Goal: Communication & Community: Answer question/provide support

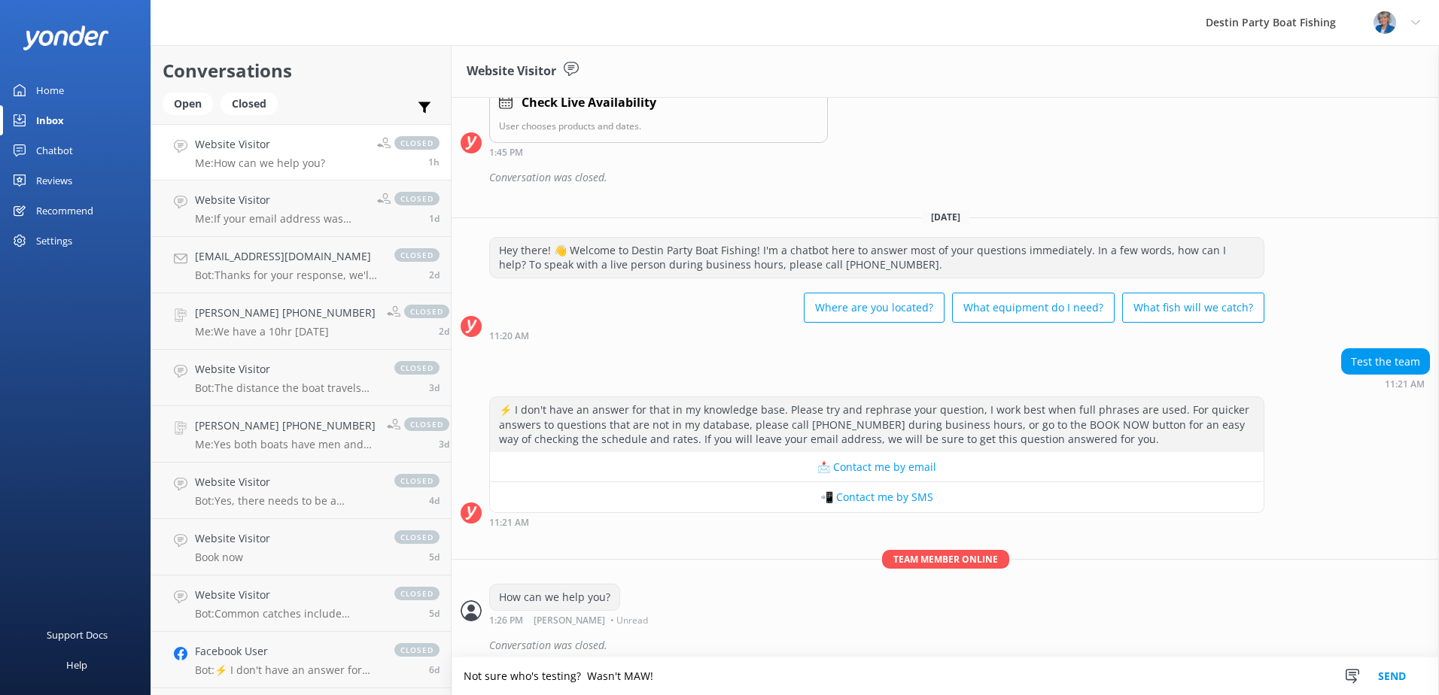
scroll to position [596, 0]
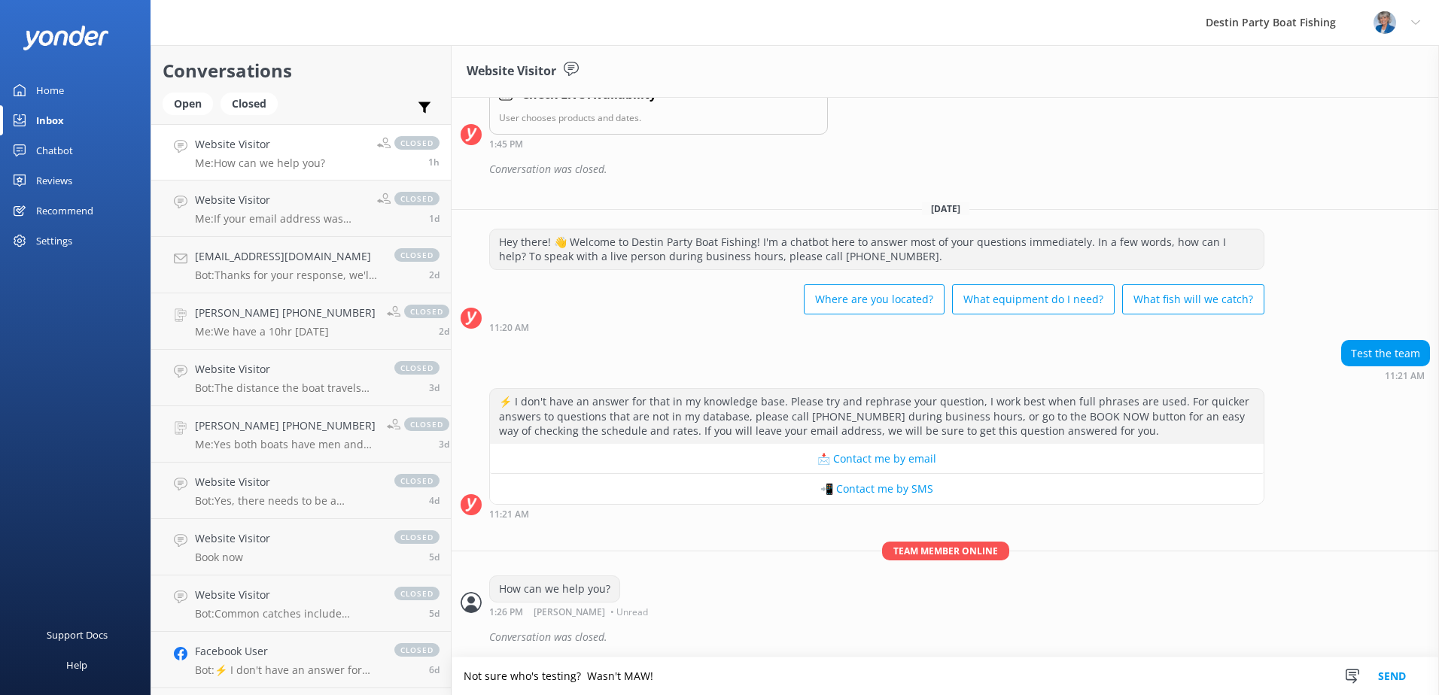
type textarea "Not sure who's testing? Wasn't MAW!"
click at [1391, 673] on button "Send" at bounding box center [1392, 677] width 56 height 38
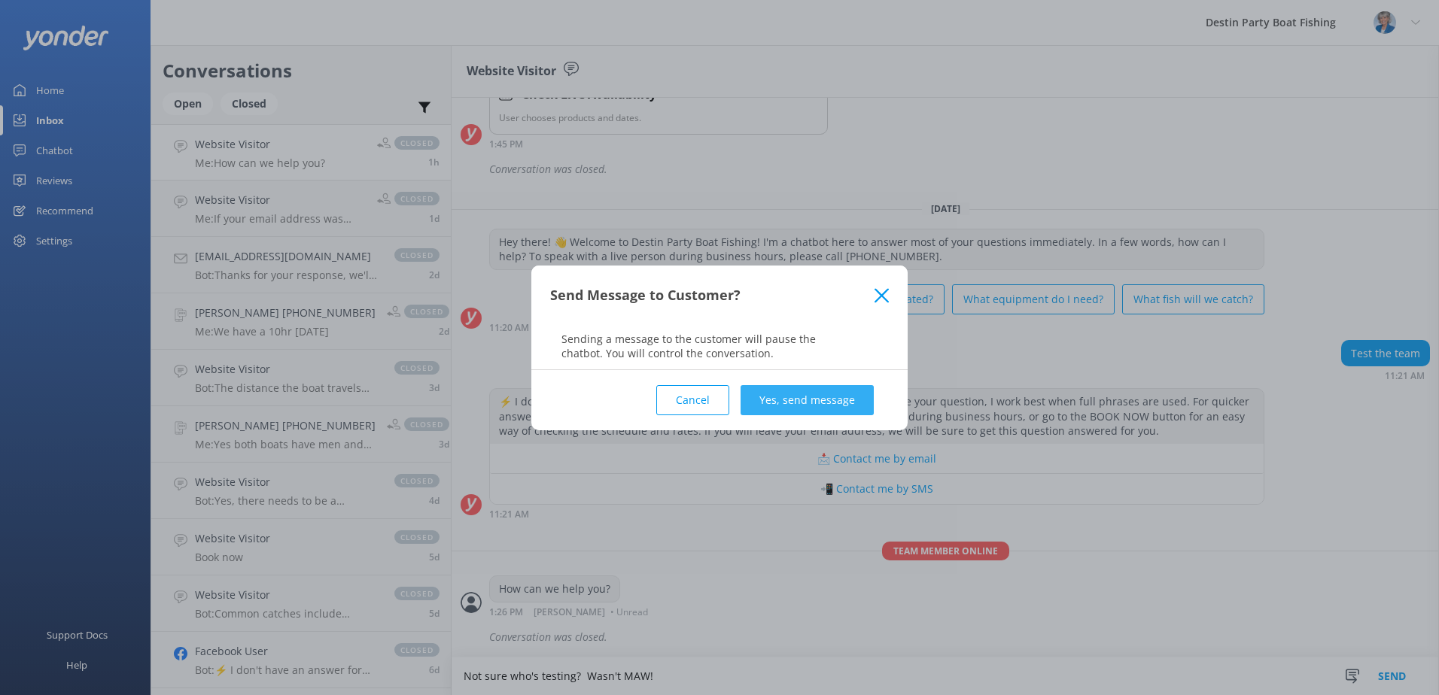
click at [813, 400] on button "Yes, send message" at bounding box center [807, 400] width 133 height 30
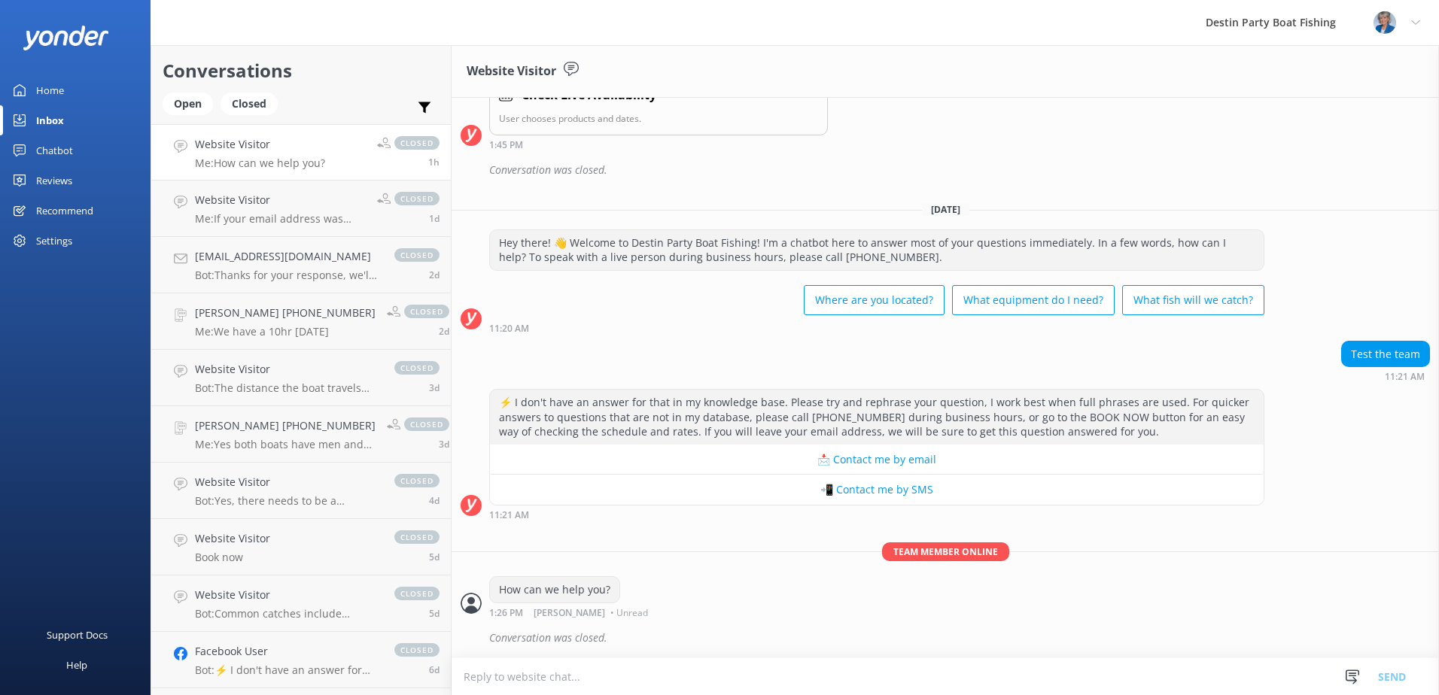
scroll to position [644, 0]
